Goal: Transaction & Acquisition: Purchase product/service

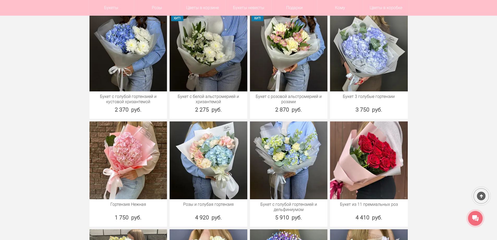
scroll to position [1252, 0]
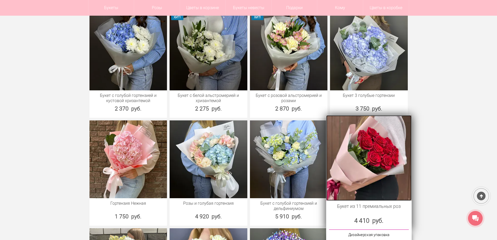
click at [385, 151] on img at bounding box center [368, 157] width 85 height 85
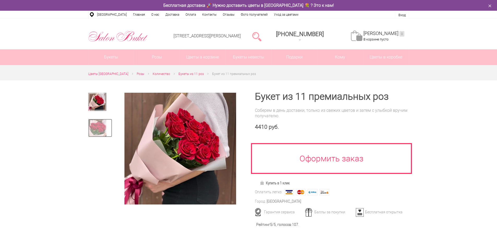
click at [97, 126] on img at bounding box center [97, 128] width 18 height 18
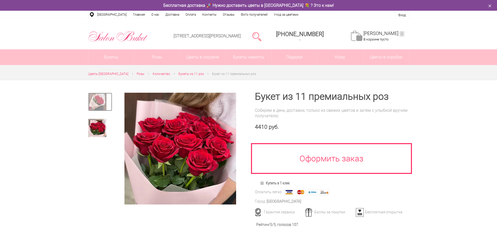
click at [96, 105] on img at bounding box center [97, 102] width 18 height 18
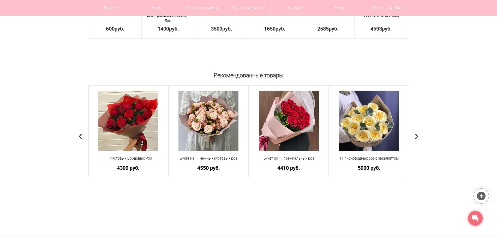
scroll to position [365, 0]
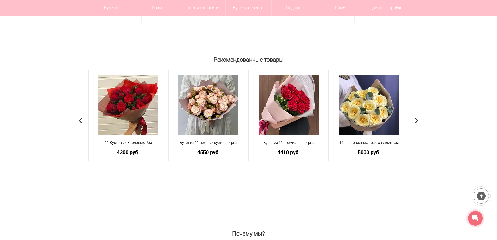
click at [417, 120] on span "›" at bounding box center [416, 119] width 4 height 15
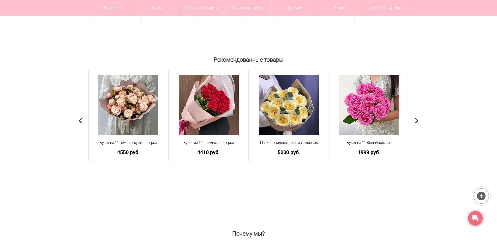
click at [417, 120] on span "›" at bounding box center [416, 119] width 4 height 15
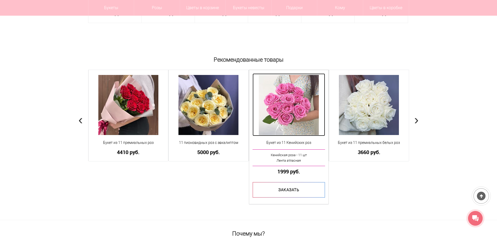
click at [284, 109] on img at bounding box center [289, 105] width 60 height 60
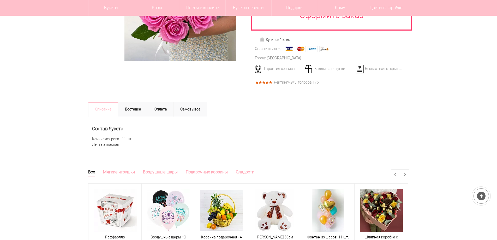
scroll to position [130, 0]
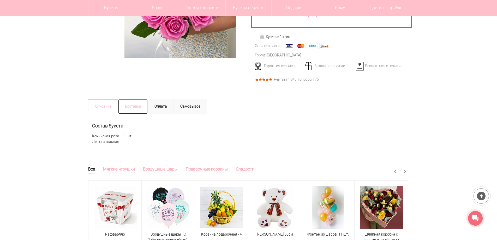
click at [130, 107] on link "Доставка" at bounding box center [133, 106] width 30 height 15
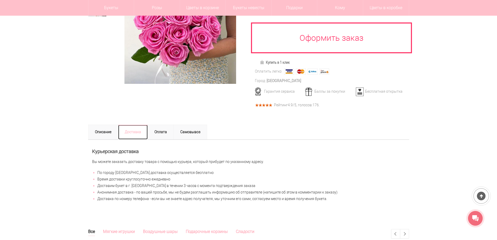
scroll to position [104, 0]
click at [160, 135] on link "Оплата" at bounding box center [161, 132] width 26 height 15
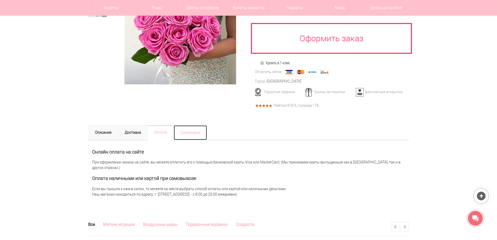
click at [193, 136] on link "Самовывоз" at bounding box center [190, 132] width 34 height 15
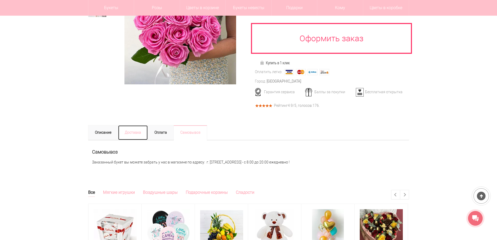
click at [135, 133] on link "Доставка" at bounding box center [133, 132] width 30 height 15
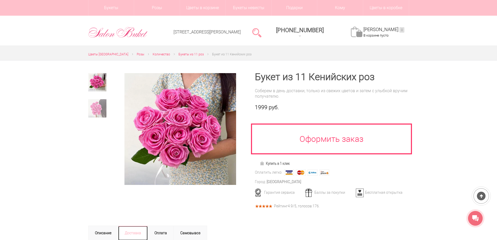
scroll to position [0, 0]
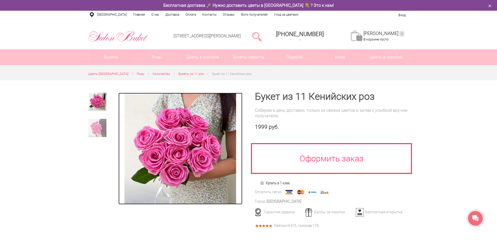
click at [179, 161] on img at bounding box center [179, 148] width 111 height 111
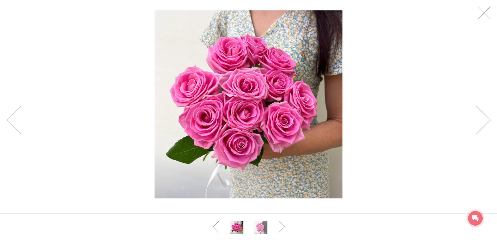
click at [487, 124] on link at bounding box center [483, 120] width 15 height 29
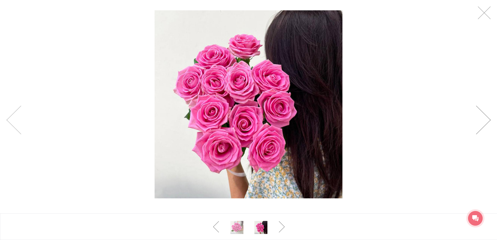
click at [487, 124] on link at bounding box center [483, 120] width 15 height 29
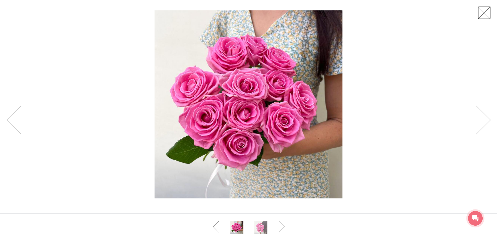
click at [483, 9] on link at bounding box center [484, 12] width 13 height 13
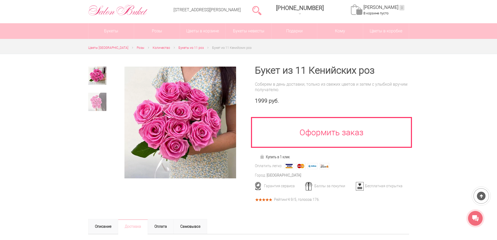
scroll to position [52, 0]
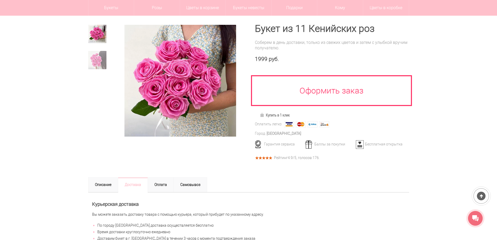
click at [295, 160] on td "Рейтинг 4.9 /5, голосов: 176 ." at bounding box center [296, 158] width 47 height 8
click at [295, 158] on div "Рейтинг 4.9 /5, голосов: 176 ." at bounding box center [297, 157] width 46 height 3
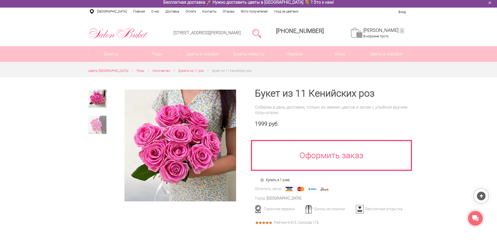
scroll to position [0, 0]
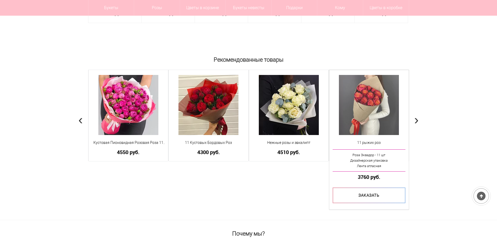
scroll to position [396, 0]
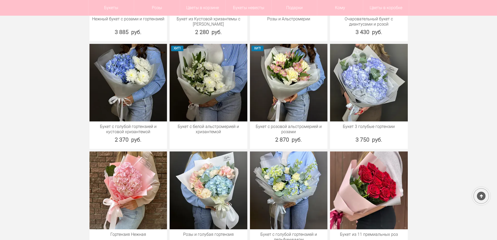
scroll to position [1221, 0]
